Goal: Obtain resource: Download file/media

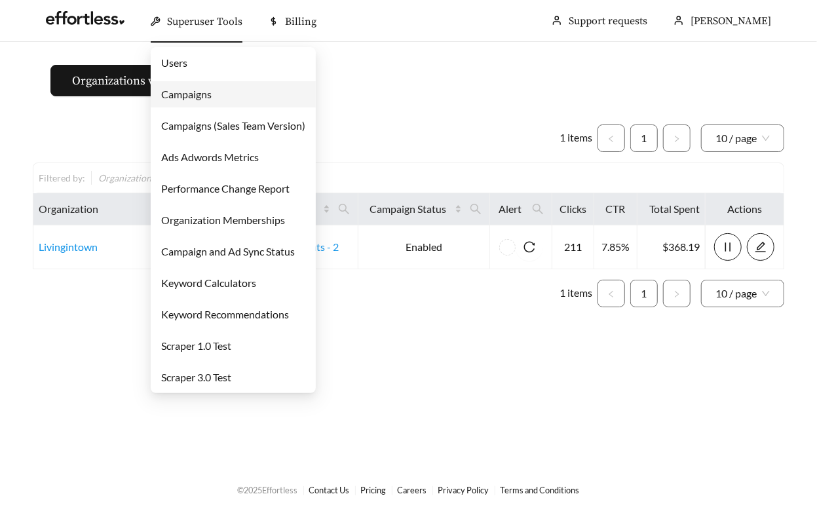
click at [212, 92] on link "Campaigns" at bounding box center [186, 94] width 50 height 12
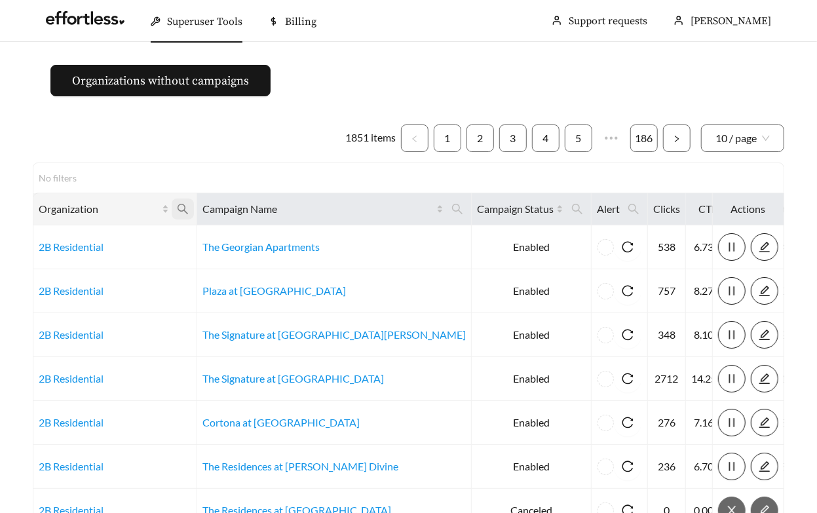
click at [189, 208] on icon "search" at bounding box center [183, 209] width 12 height 12
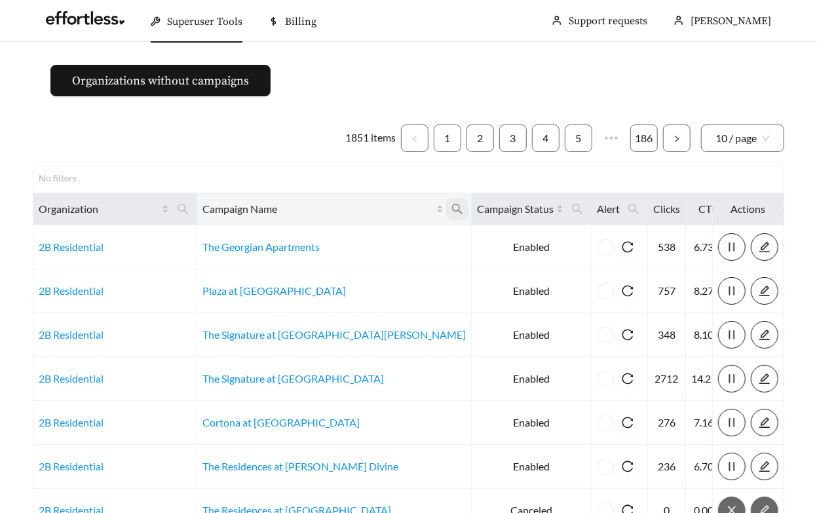
click at [451, 208] on icon "search" at bounding box center [457, 209] width 12 height 12
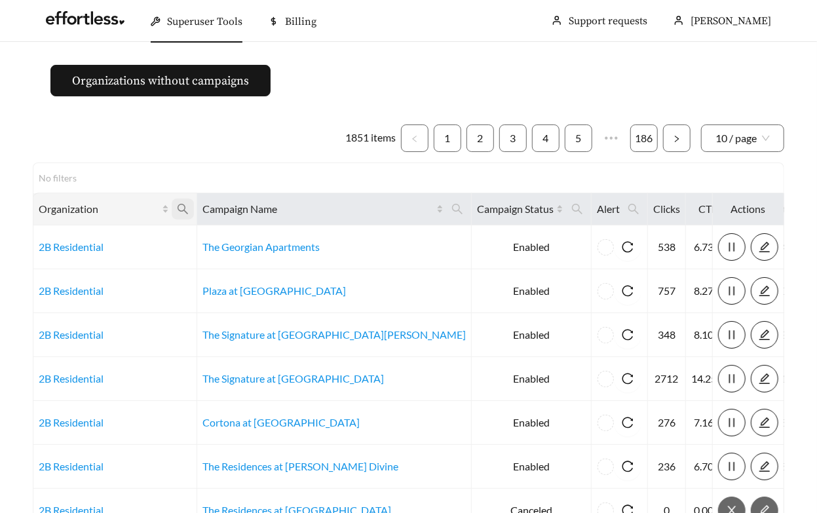
click at [187, 208] on icon "search" at bounding box center [183, 209] width 12 height 12
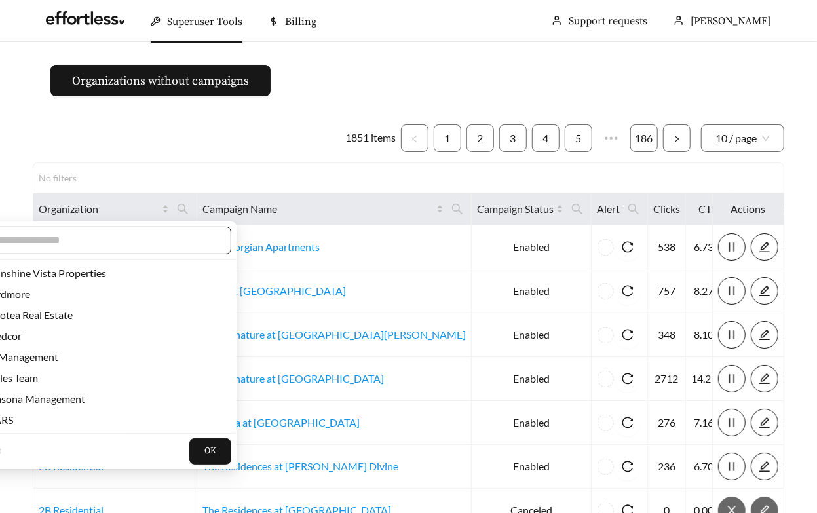
click at [142, 250] on span at bounding box center [98, 241] width 267 height 28
click at [141, 240] on input "text" at bounding box center [104, 241] width 225 height 16
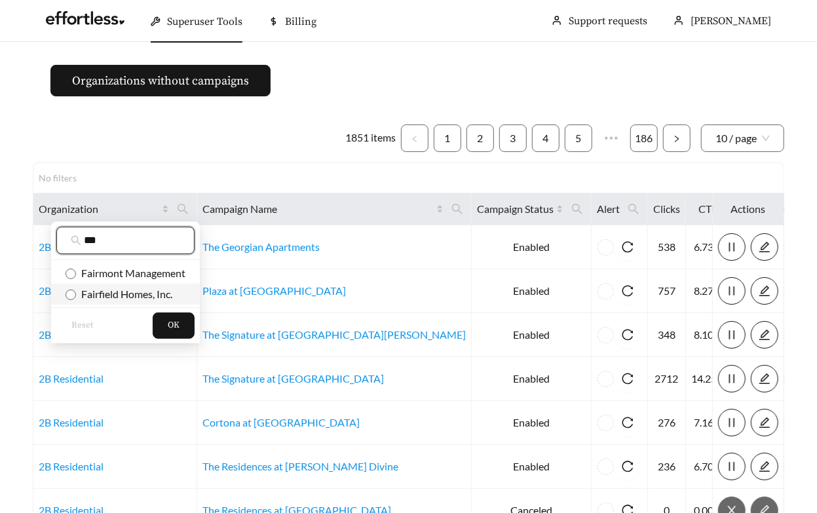
type input "***"
click at [130, 300] on span "Fairfield Homes, Inc." at bounding box center [125, 294] width 120 height 14
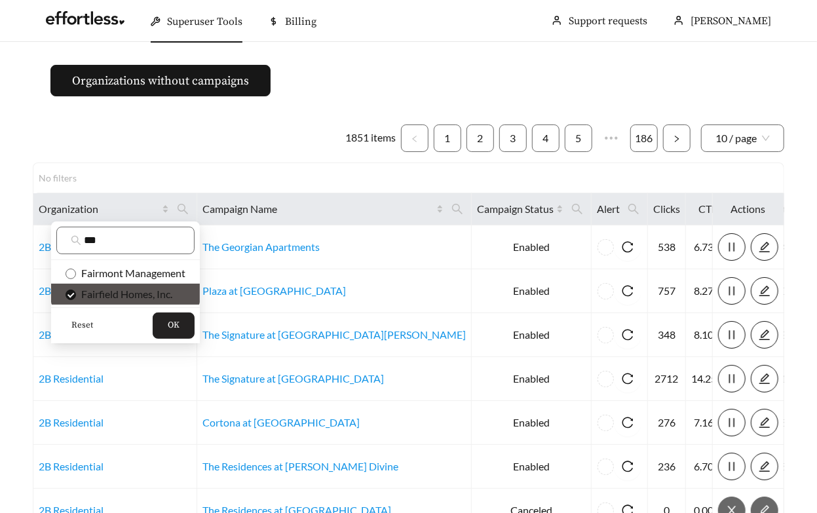
click at [177, 322] on span "OK" at bounding box center [174, 325] width 12 height 13
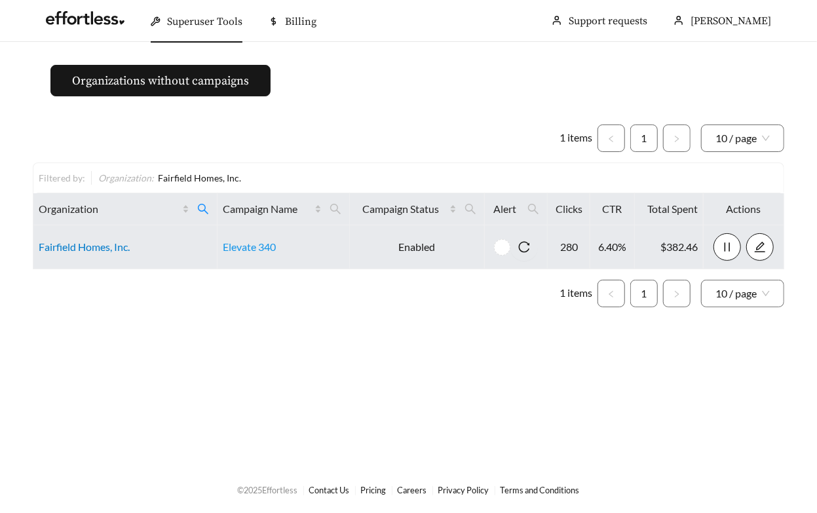
click at [100, 244] on link "Fairfield Homes, Inc." at bounding box center [84, 246] width 91 height 12
click at [64, 253] on td "Fairfield Homes, Inc." at bounding box center [125, 247] width 184 height 44
click at [61, 242] on link "Fairfield Homes, Inc." at bounding box center [84, 246] width 91 height 12
click at [261, 252] on td "Elevate 340" at bounding box center [283, 247] width 132 height 44
click at [256, 244] on link "Elevate 340" at bounding box center [249, 246] width 53 height 12
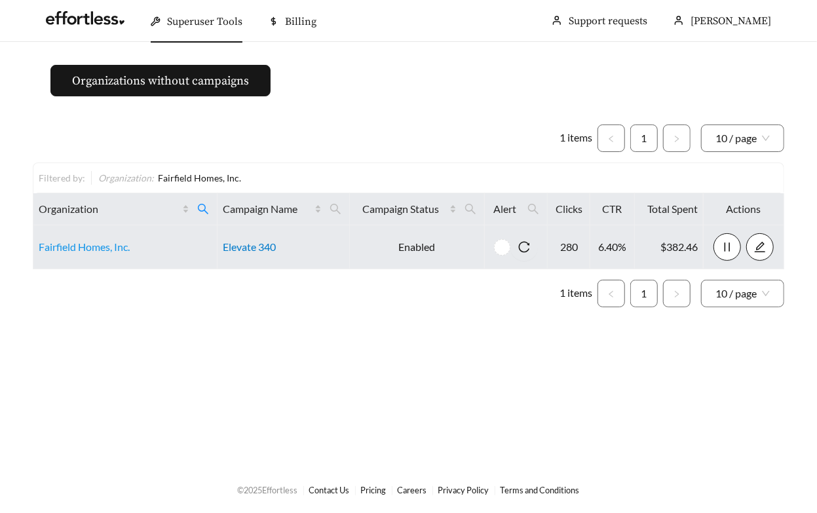
click at [263, 242] on link "Elevate 340" at bounding box center [249, 246] width 53 height 12
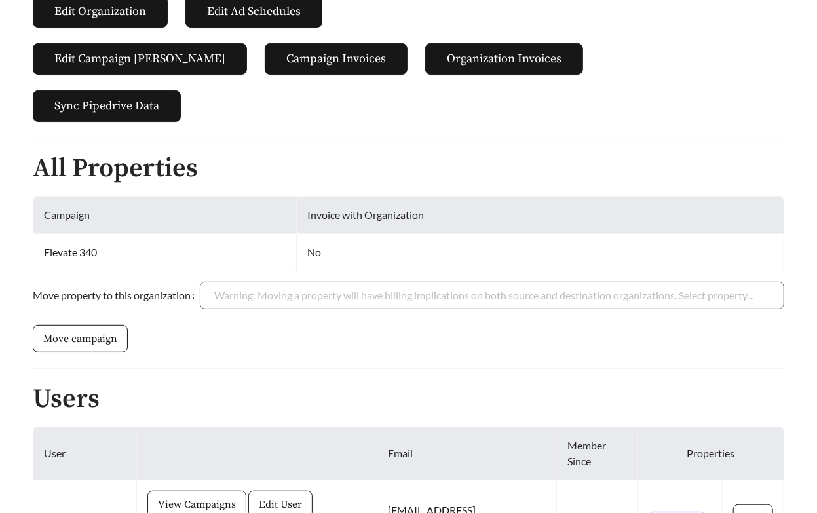
scroll to position [243, 0]
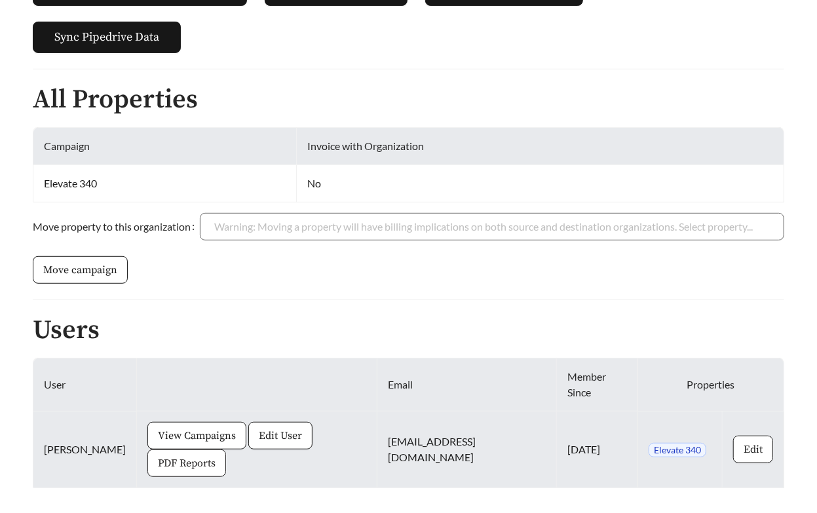
click at [215, 455] on span "PDF Reports" at bounding box center [187, 463] width 58 height 16
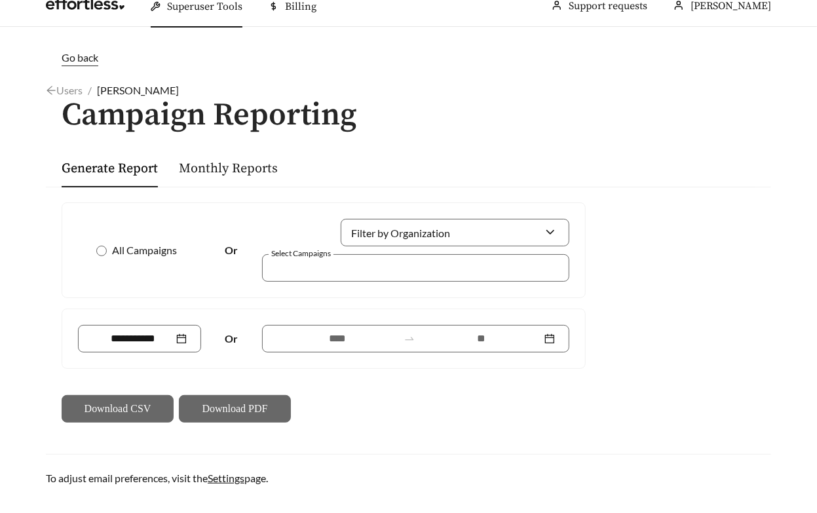
scroll to position [16, 0]
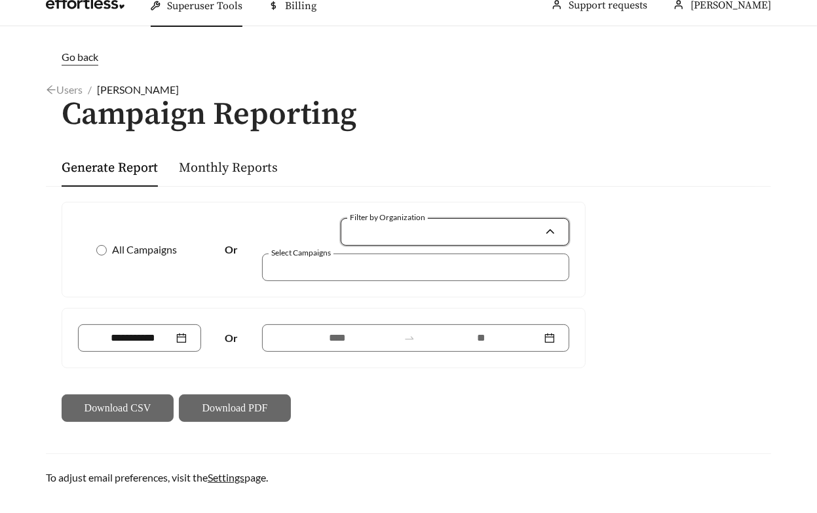
click at [417, 234] on input "Filter by Organization" at bounding box center [449, 232] width 189 height 26
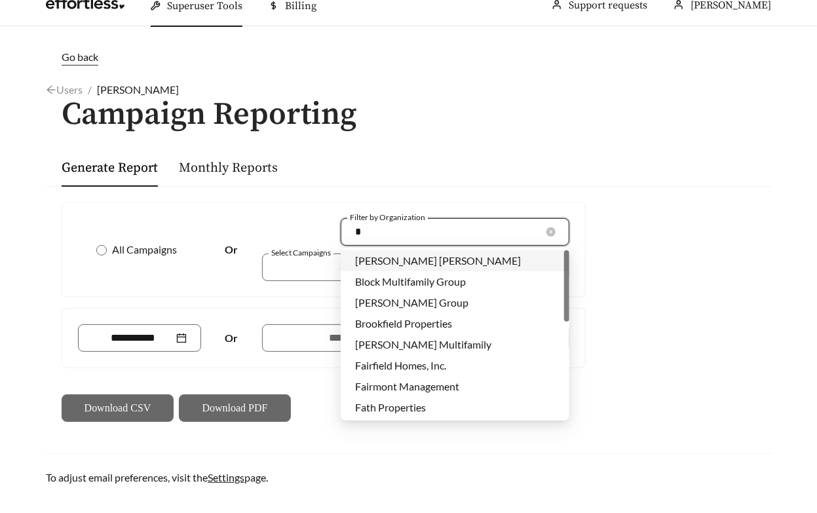
type input "**"
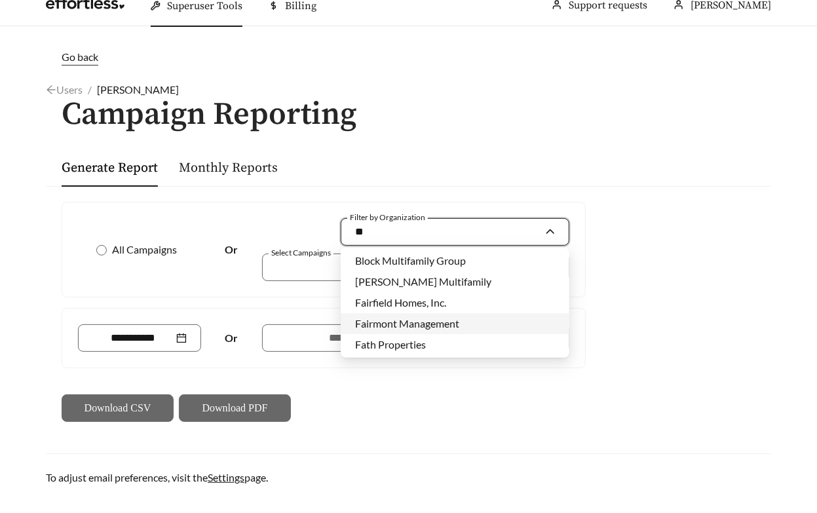
click at [433, 318] on span "Fairmont Management" at bounding box center [407, 323] width 104 height 12
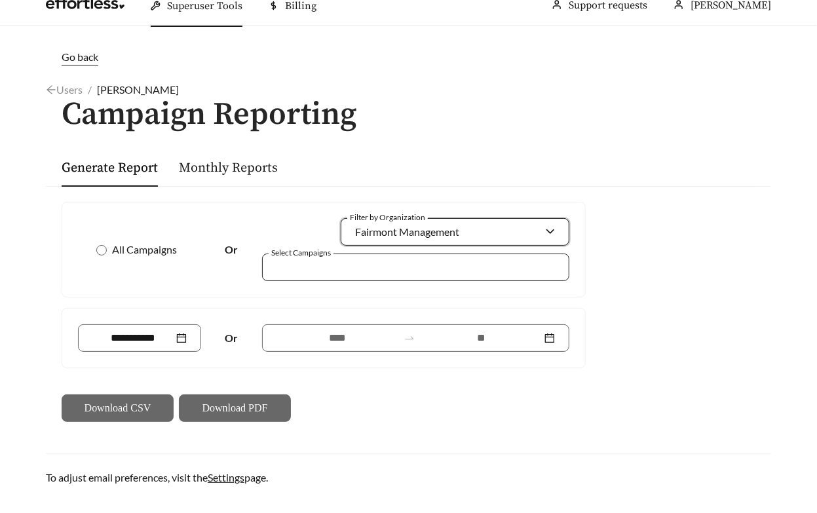
click at [414, 262] on div at bounding box center [406, 267] width 277 height 18
click at [438, 234] on span "Fairmont Management" at bounding box center [407, 231] width 104 height 12
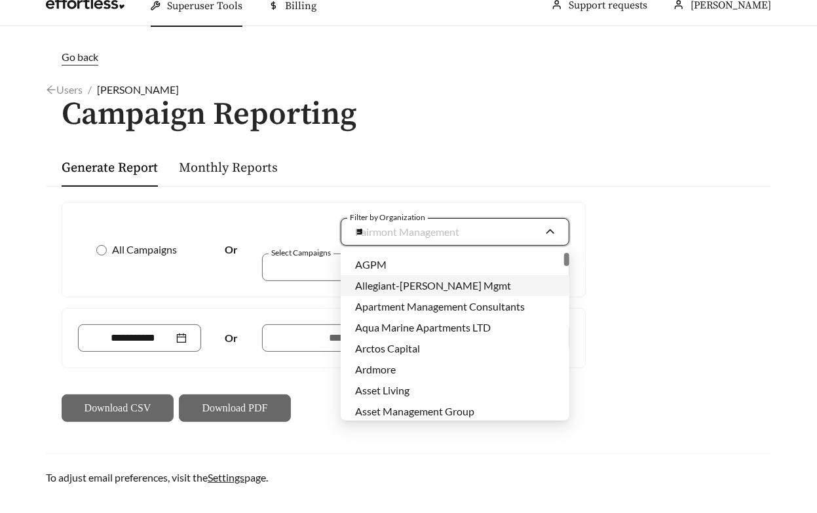
scroll to position [0, 0]
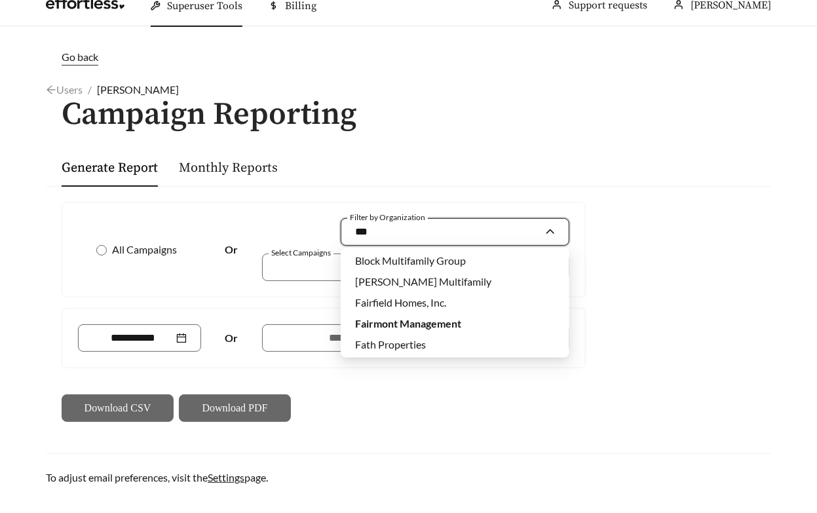
type input "****"
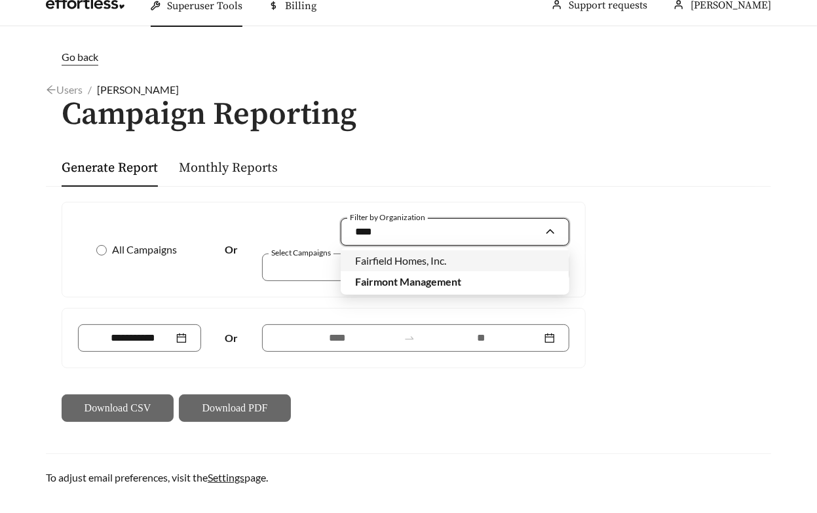
click at [417, 253] on div "Fairfield Homes, Inc." at bounding box center [455, 260] width 200 height 14
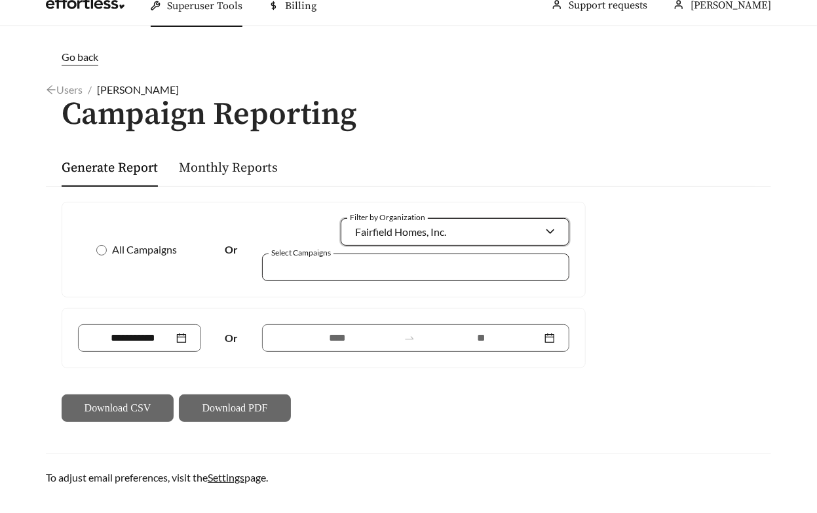
click at [371, 272] on div at bounding box center [406, 267] width 277 height 18
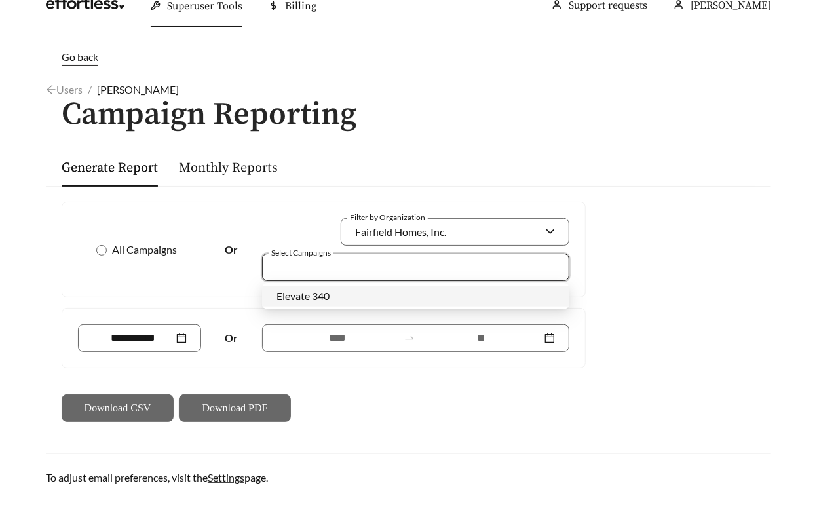
click at [364, 293] on div "Elevate 340" at bounding box center [415, 296] width 278 height 14
click at [258, 335] on div "Or" at bounding box center [232, 338] width 62 height 16
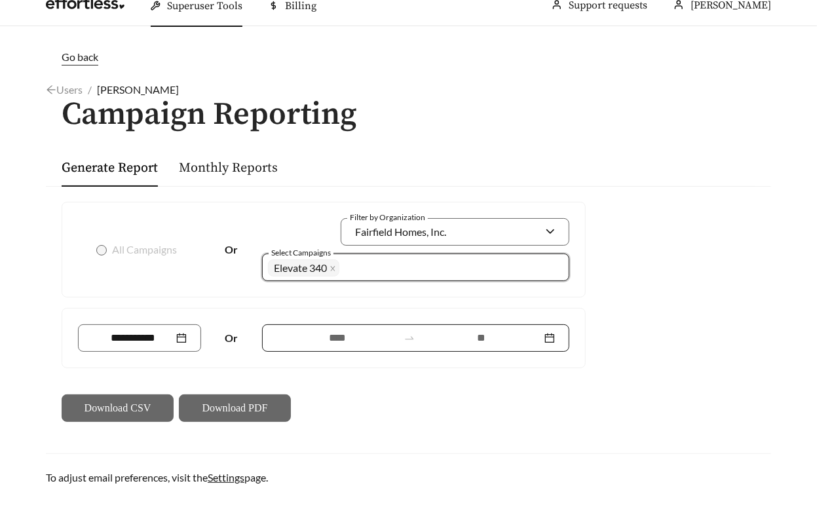
click at [331, 343] on input at bounding box center [336, 338] width 121 height 16
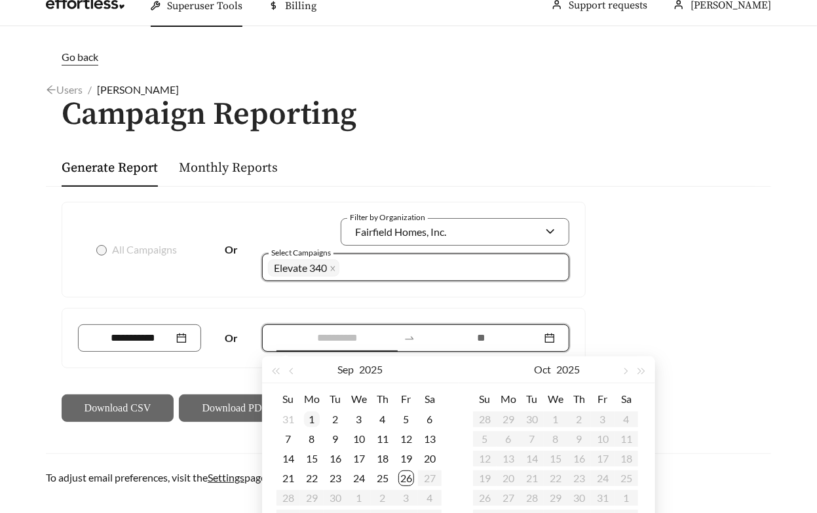
type input "**********"
click at [312, 421] on div "1" at bounding box center [312, 419] width 16 height 16
type input "**********"
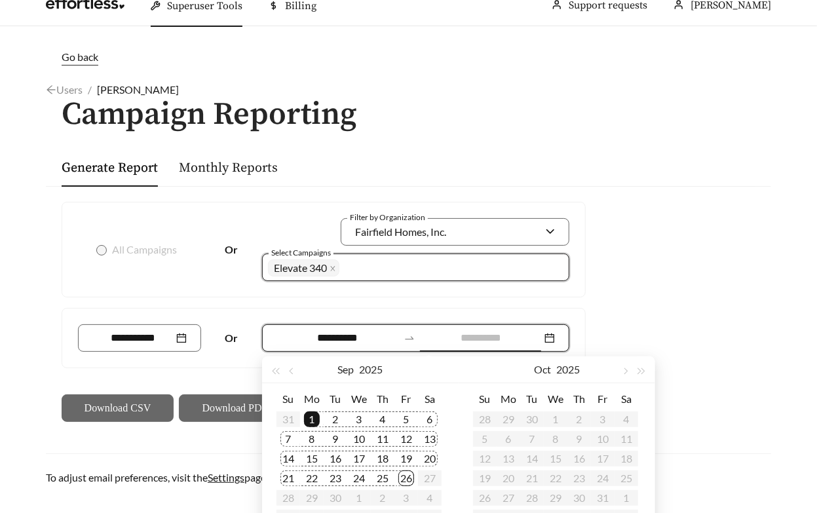
click at [410, 476] on div "26" at bounding box center [406, 478] width 16 height 16
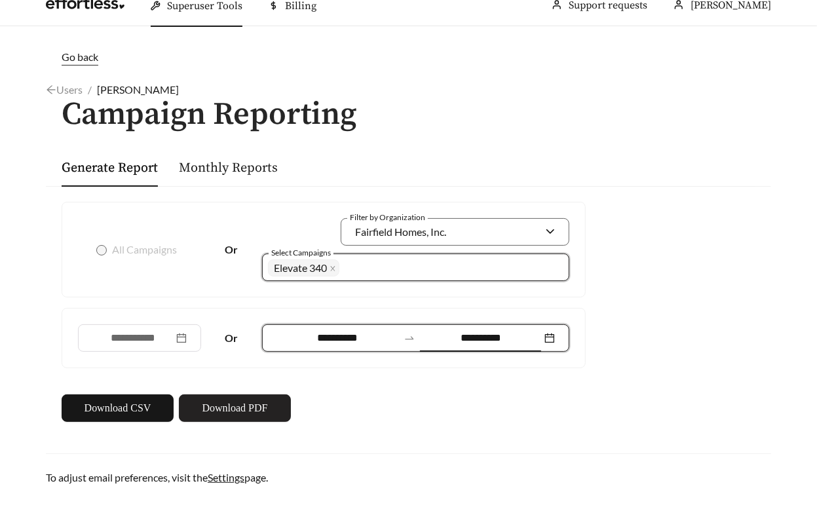
click at [252, 401] on span "Download PDF" at bounding box center [234, 408] width 65 height 16
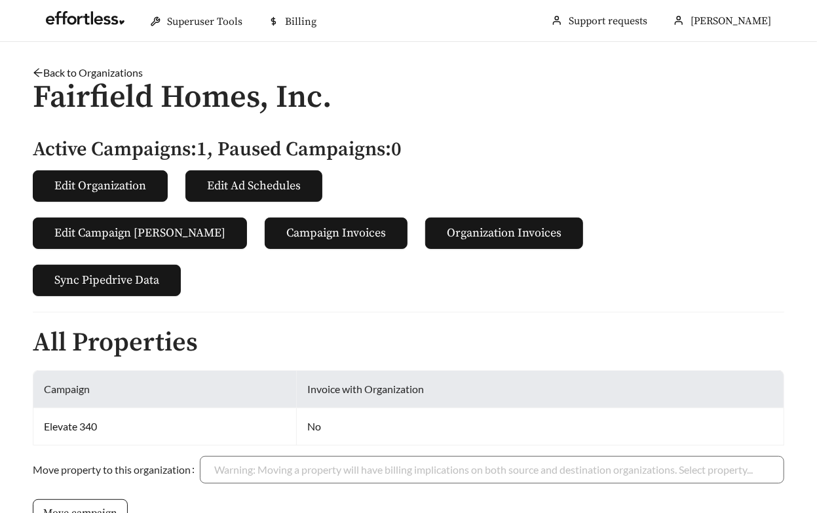
scroll to position [243, 0]
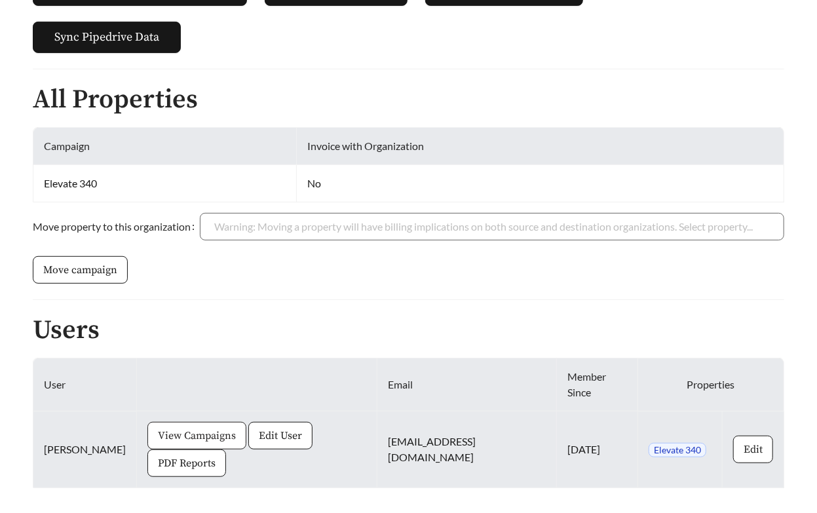
click at [170, 428] on span "View Campaigns" at bounding box center [197, 436] width 78 height 16
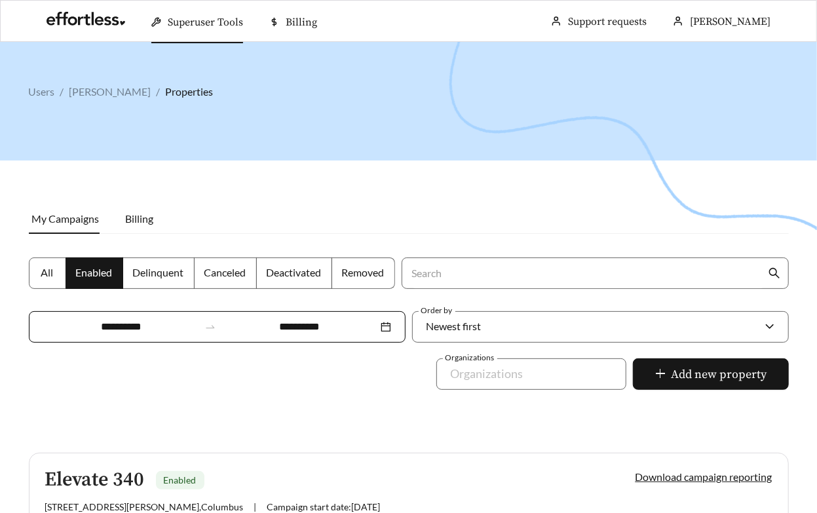
scroll to position [174, 0]
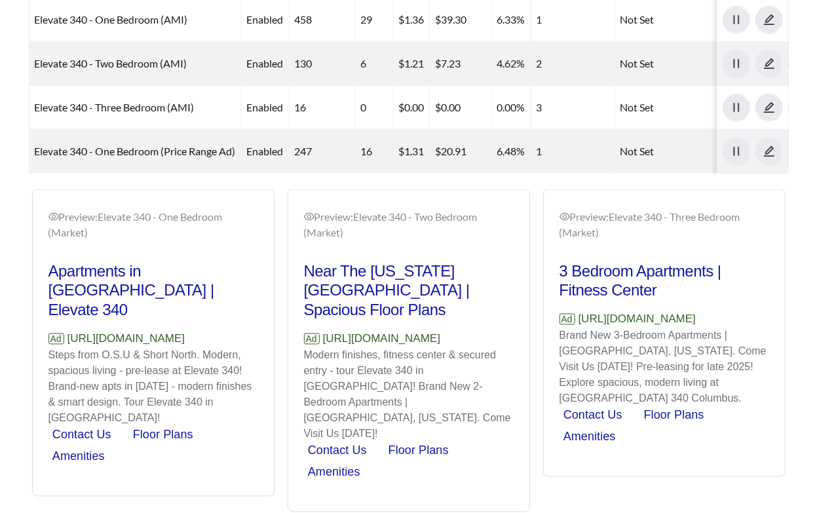
scroll to position [933, 0]
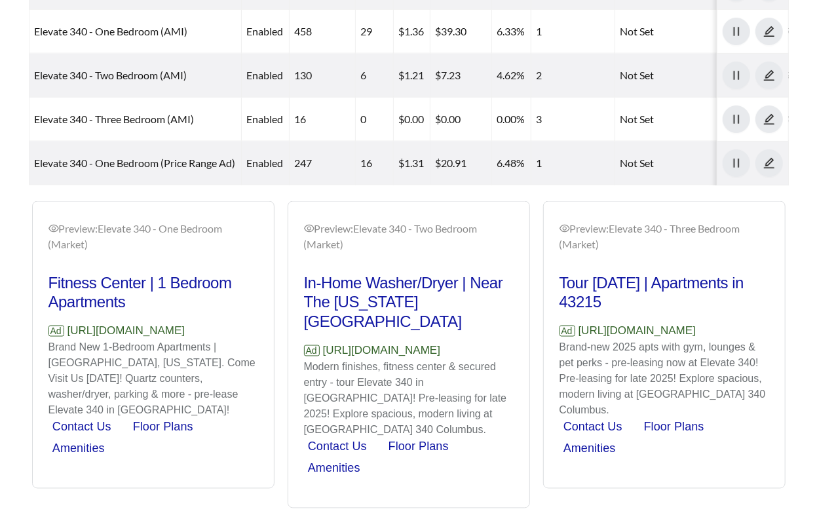
scroll to position [939, 0]
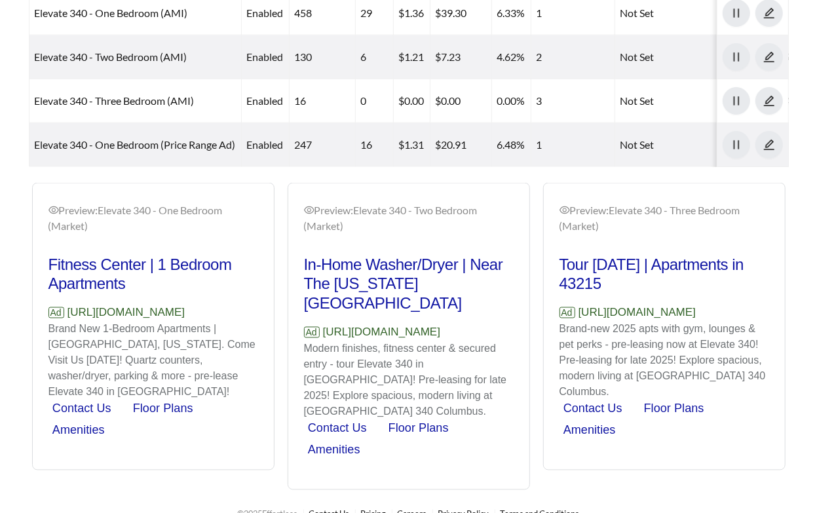
drag, startPoint x: 189, startPoint y: 307, endPoint x: 69, endPoint y: 307, distance: 120.5
click at [69, 307] on p "Ad [URL][DOMAIN_NAME]" at bounding box center [153, 313] width 210 height 17
copy p "[URL][DOMAIN_NAME]"
